Goal: Transaction & Acquisition: Purchase product/service

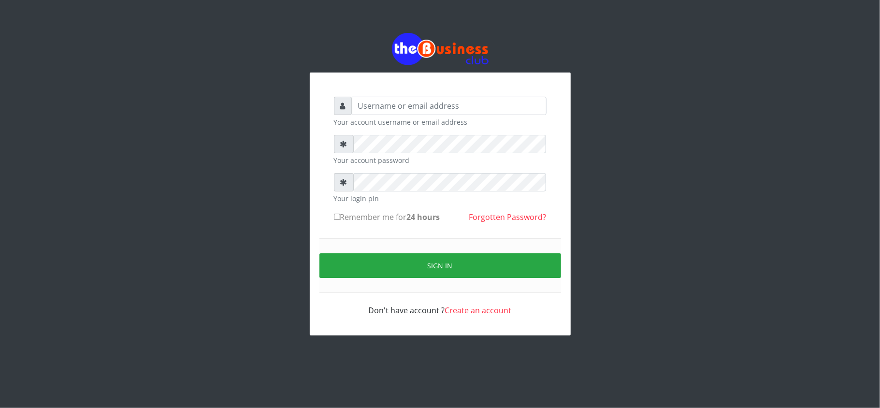
drag, startPoint x: 0, startPoint y: 0, endPoint x: 391, endPoint y: 103, distance: 404.2
click at [391, 107] on input "text" at bounding box center [449, 106] width 195 height 18
drag, startPoint x: 540, startPoint y: 66, endPoint x: 499, endPoint y: 113, distance: 61.7
click at [499, 113] on div "Your account username or email address Your account password Your login pin Rem…" at bounding box center [440, 184] width 261 height 302
click at [499, 113] on input "text" at bounding box center [449, 106] width 195 height 18
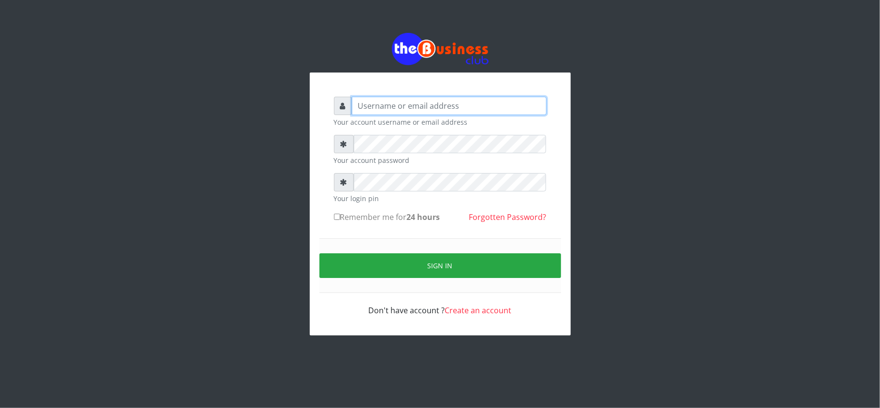
type input "kennyclassy"
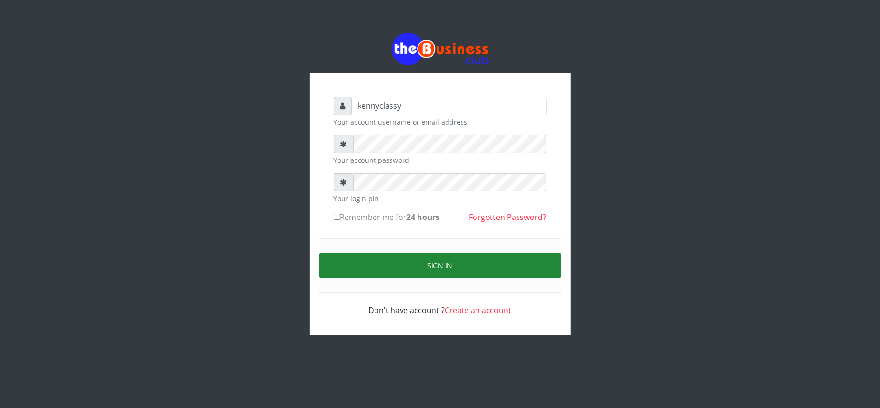
click at [439, 275] on button "Sign in" at bounding box center [439, 265] width 241 height 25
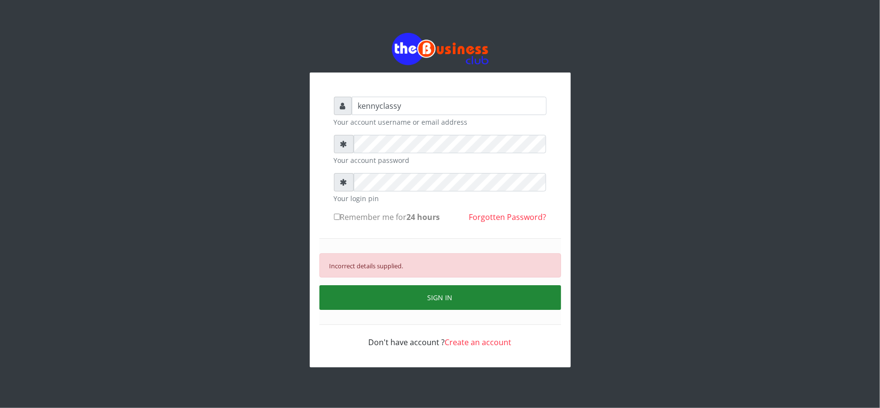
click at [451, 292] on button "SIGN IN" at bounding box center [439, 297] width 241 height 25
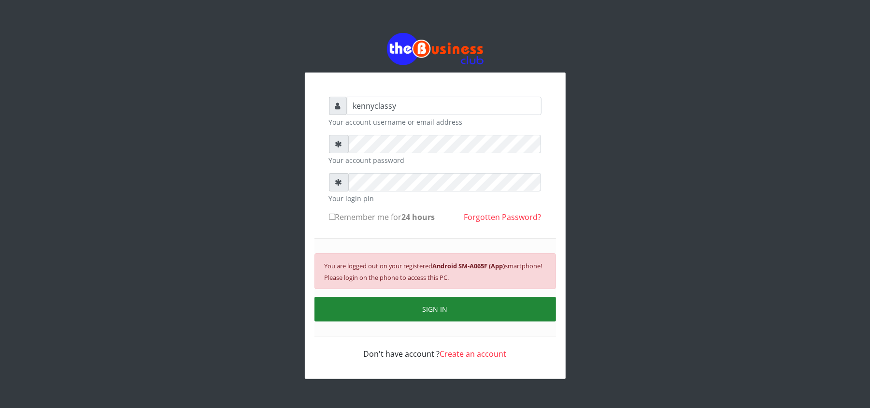
click at [470, 321] on button "SIGN IN" at bounding box center [434, 309] width 241 height 25
click at [469, 316] on button "SIGN IN" at bounding box center [434, 309] width 241 height 25
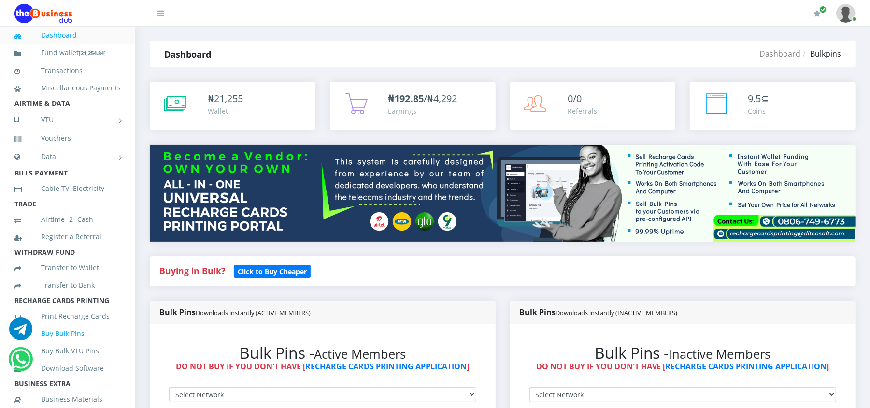
click at [56, 344] on link "Buy Bulk Pins" at bounding box center [67, 333] width 106 height 22
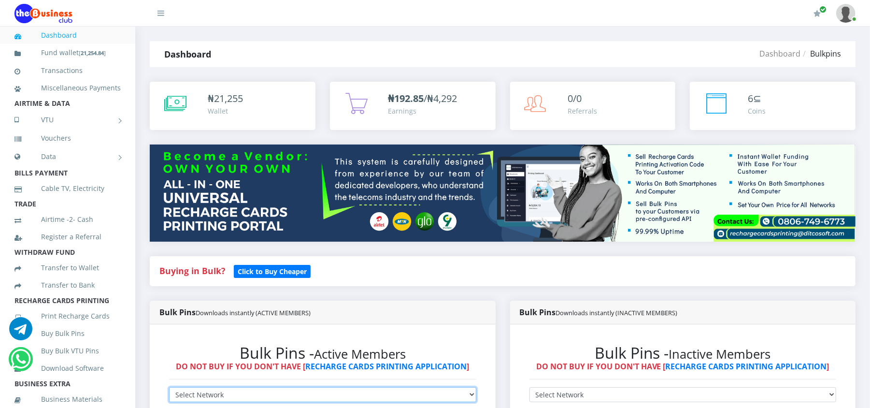
click at [366, 387] on select "Select Network MTN Globacom 9Mobile Airtel" at bounding box center [322, 394] width 307 height 15
select select "MTN"
click at [169, 387] on select "Select Network MTN Globacom 9Mobile Airtel" at bounding box center [322, 394] width 307 height 15
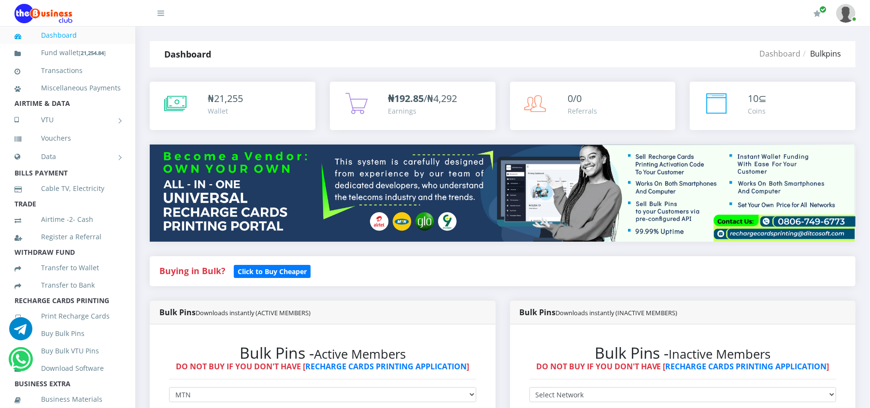
select select "193.96-200"
type input "60"
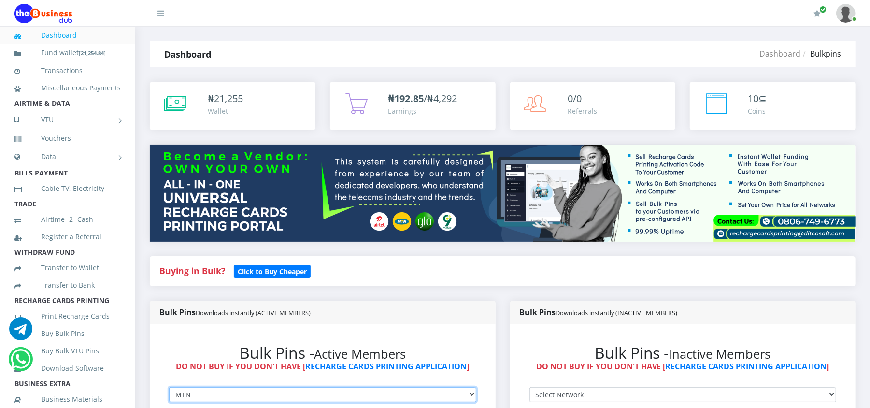
click at [216, 387] on select "Select Network MTN Globacom 9Mobile Airtel" at bounding box center [322, 394] width 307 height 15
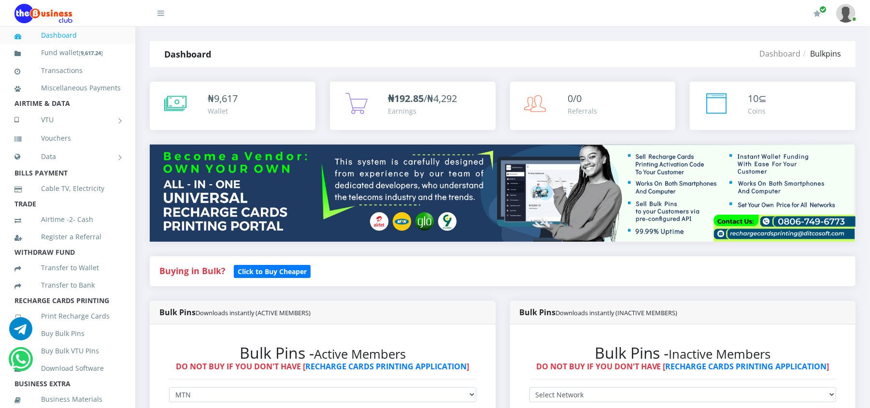
select select "484.9-500"
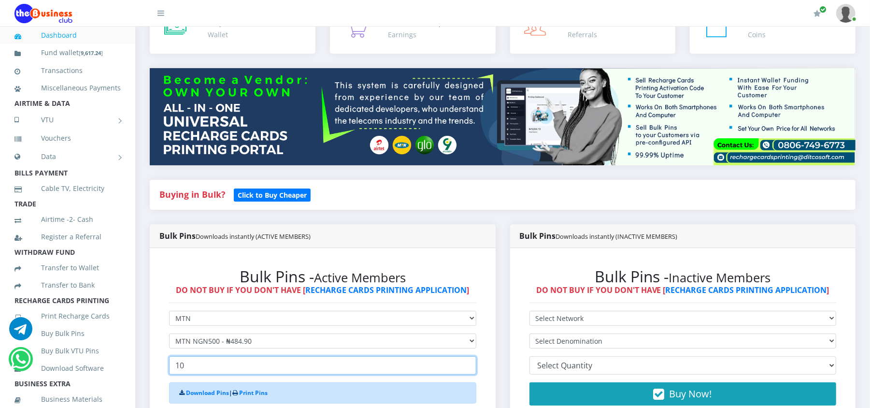
scroll to position [77, 0]
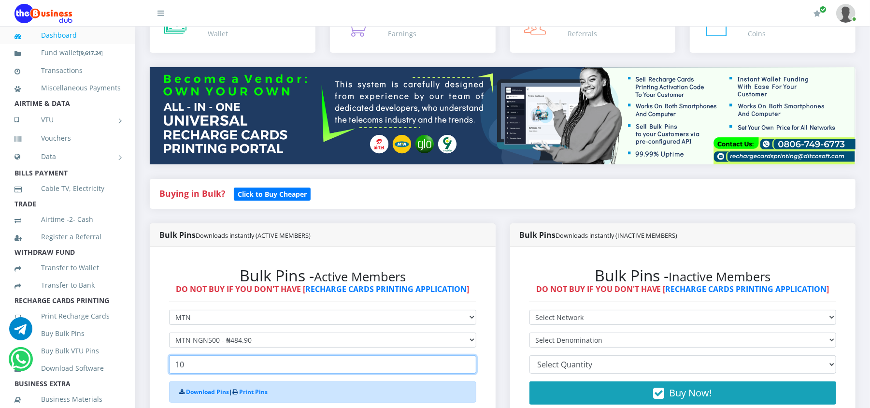
type input "10"
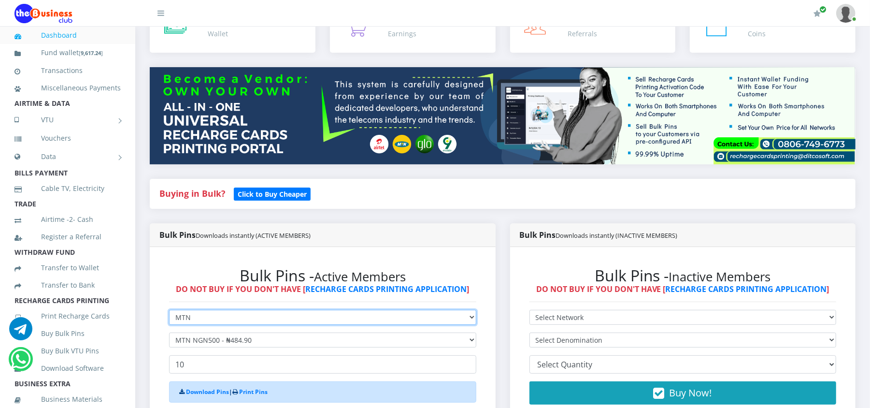
click at [266, 310] on select "Select Network MTN Globacom 9Mobile Airtel" at bounding box center [322, 317] width 307 height 15
select select "Airtel"
click at [169, 310] on select "Select Network MTN Globacom 9Mobile Airtel" at bounding box center [322, 317] width 307 height 15
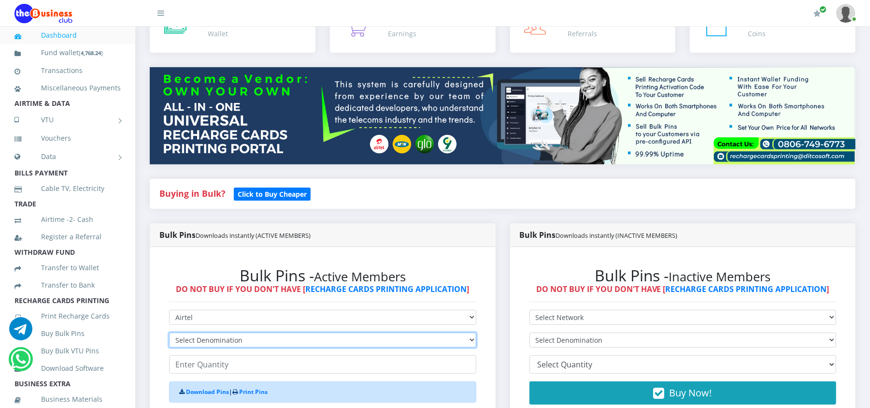
click at [241, 332] on select "Select Denomination Airtel NGN100 - ₦96.37 Airtel NGN200 - ₦192.74 Airtel NGN50…" at bounding box center [322, 339] width 307 height 15
select select "96.37-100"
click at [169, 332] on select "Select Denomination Airtel NGN100 - ₦96.37 Airtel NGN200 - ₦192.74 Airtel NGN50…" at bounding box center [322, 339] width 307 height 15
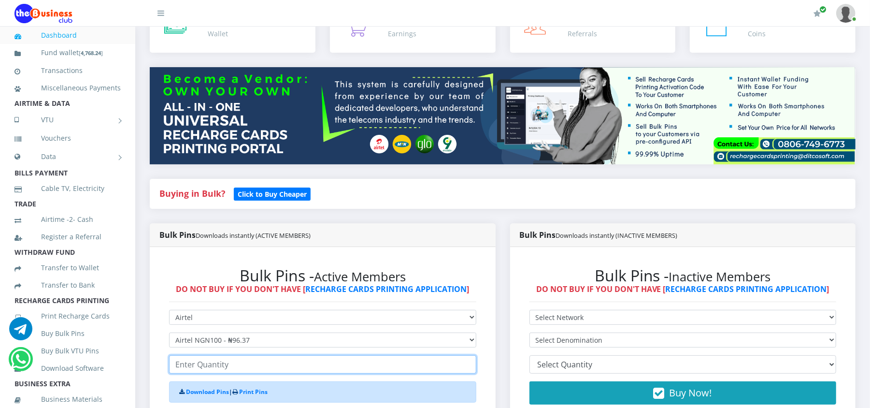
click at [240, 355] on input "number" at bounding box center [322, 364] width 307 height 18
type input "40"
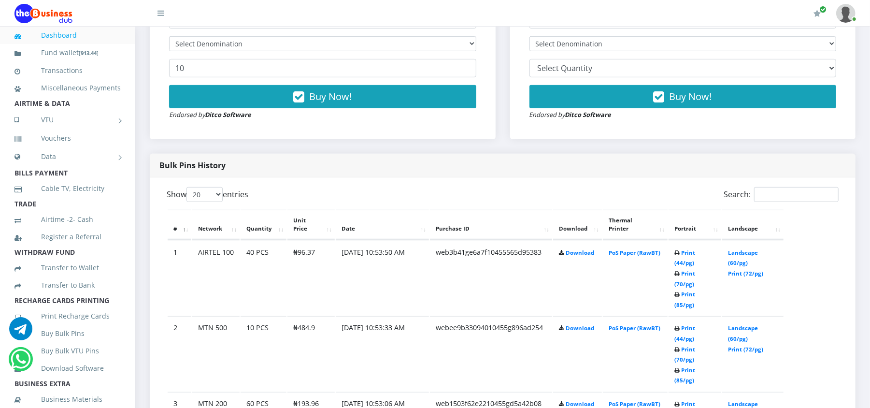
scroll to position [386, 0]
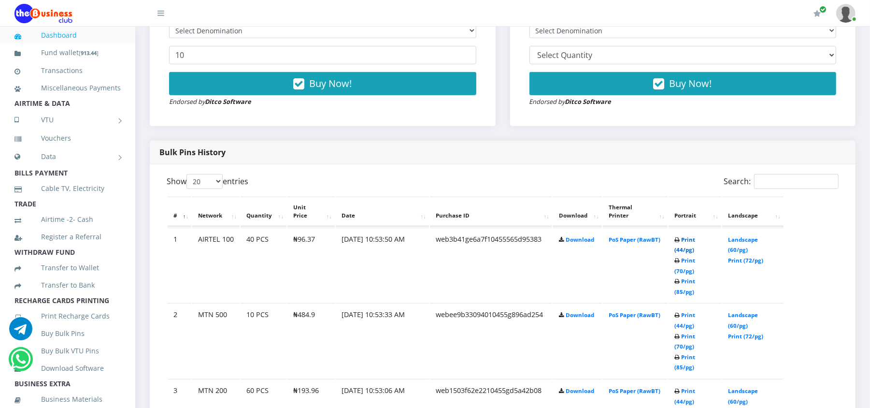
click at [692, 240] on link "Print (44/pg)" at bounding box center [684, 245] width 21 height 18
click at [706, 303] on td "Print (44/pg) Print (70/pg) Print (85/pg)" at bounding box center [694, 340] width 53 height 75
click at [695, 311] on link "Print (44/pg)" at bounding box center [684, 320] width 21 height 18
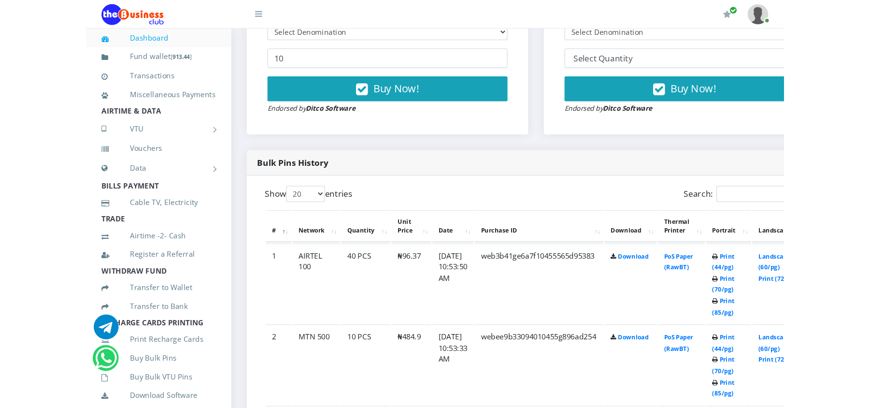
scroll to position [386, 0]
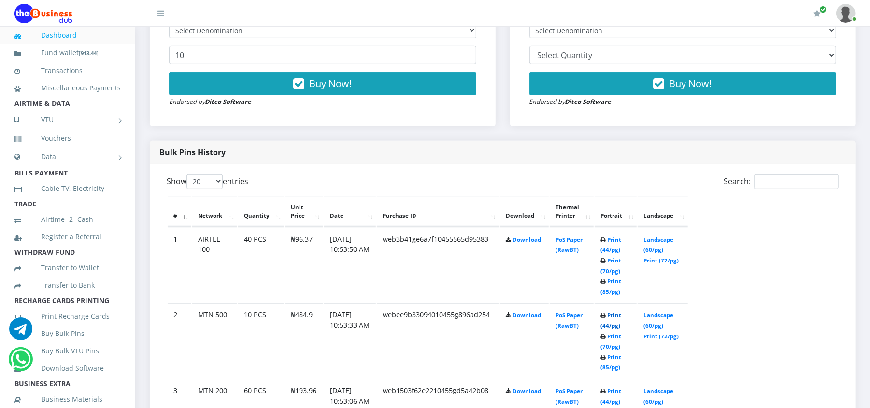
click at [605, 314] on link "Print (44/pg)" at bounding box center [610, 320] width 21 height 18
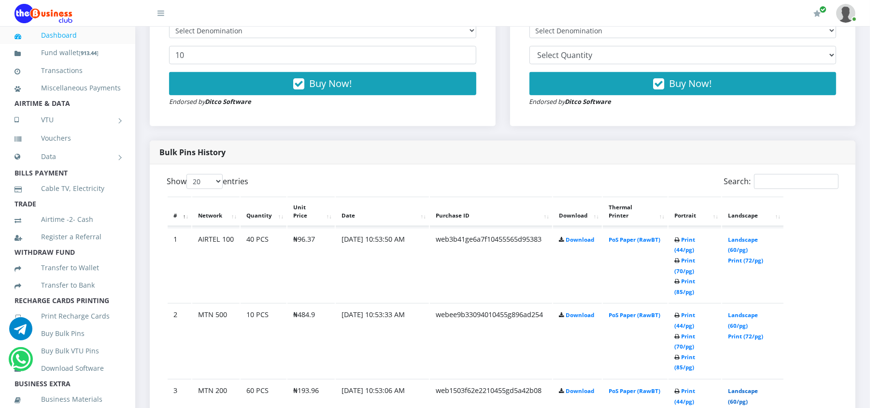
click at [735, 387] on link "Landscape (60/pg)" at bounding box center [743, 396] width 30 height 18
